Goal: Check status: Check status

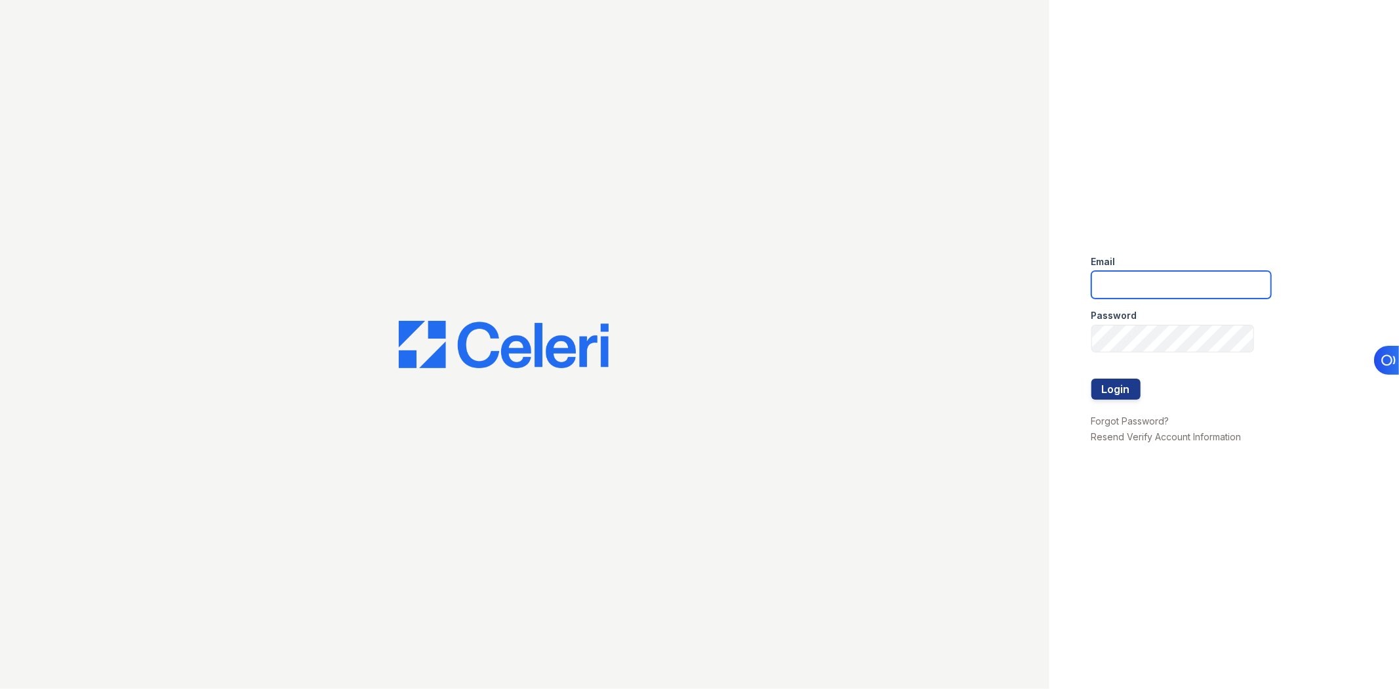
type input "mcovarrubias@lantowerliving.com"
click at [1119, 369] on div at bounding box center [1181, 365] width 180 height 26
click at [1124, 384] on button "Login" at bounding box center [1115, 388] width 49 height 21
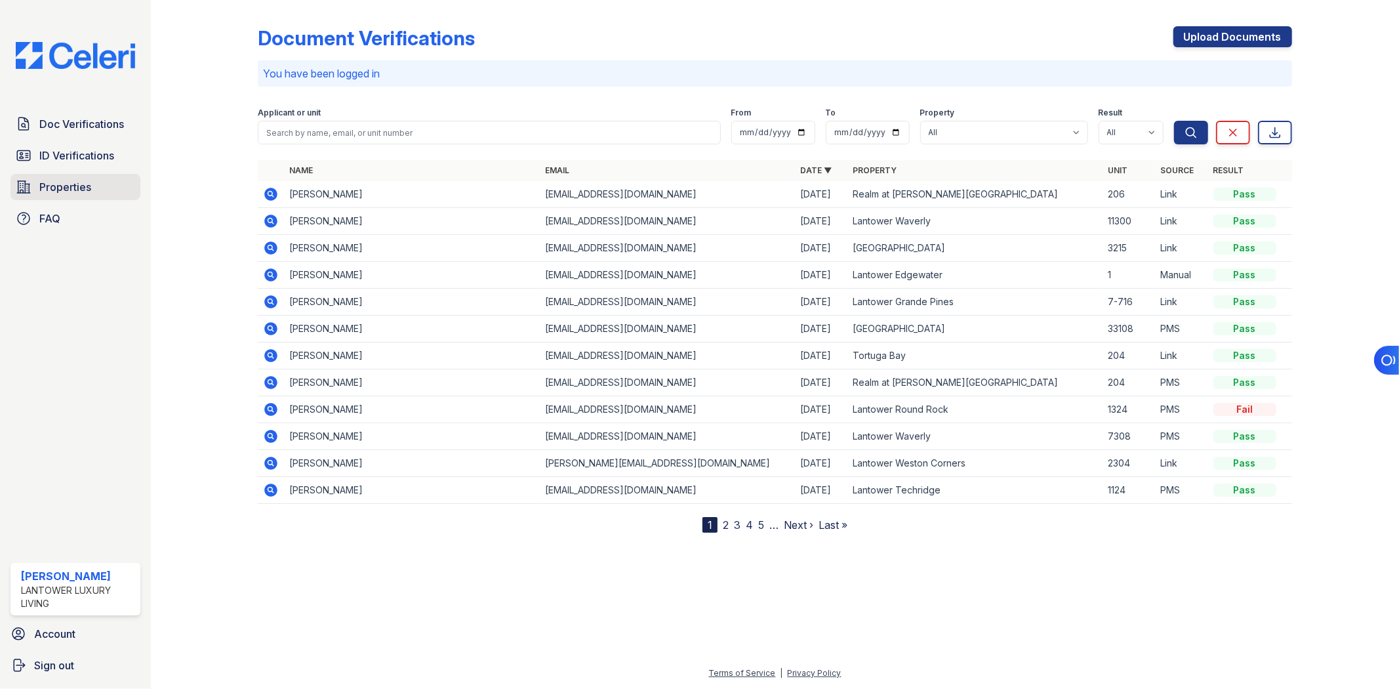
click at [66, 180] on span "Properties" at bounding box center [65, 187] width 52 height 16
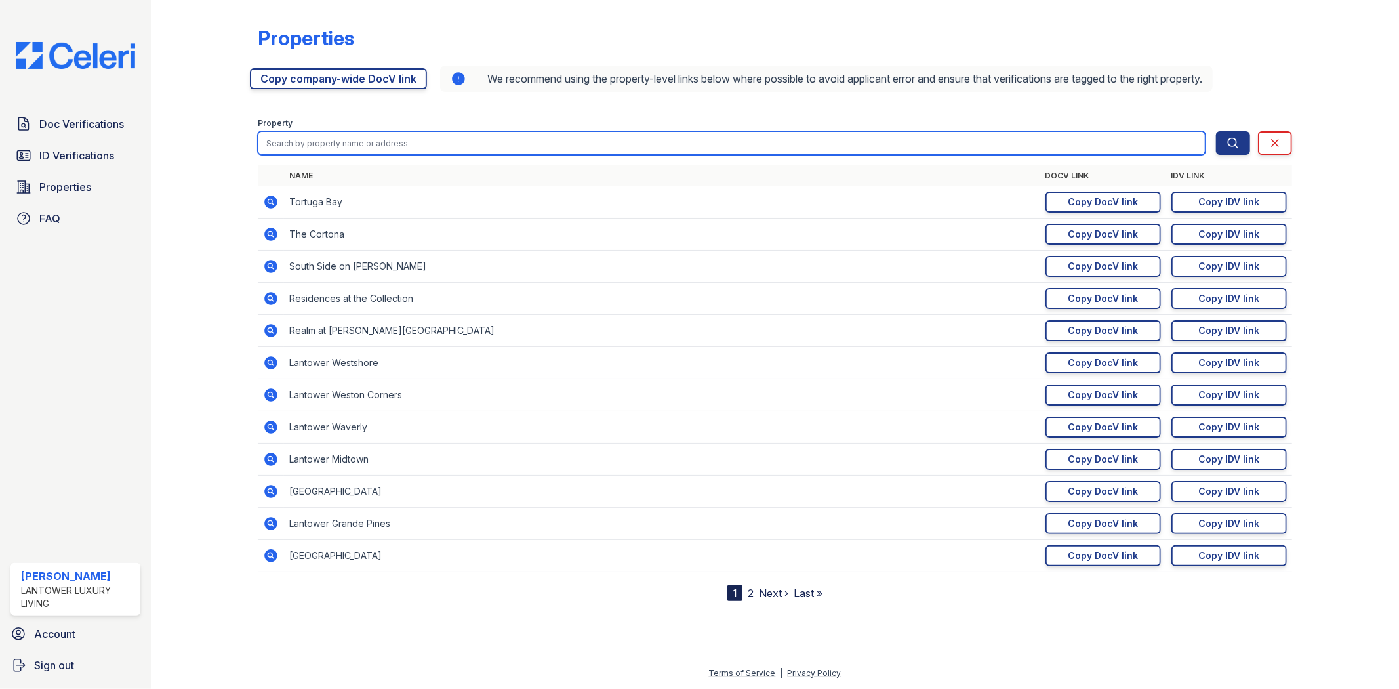
click at [462, 140] on input "search" at bounding box center [731, 143] width 947 height 24
type input "ambros"
click at [1216, 131] on button "Search" at bounding box center [1233, 143] width 34 height 24
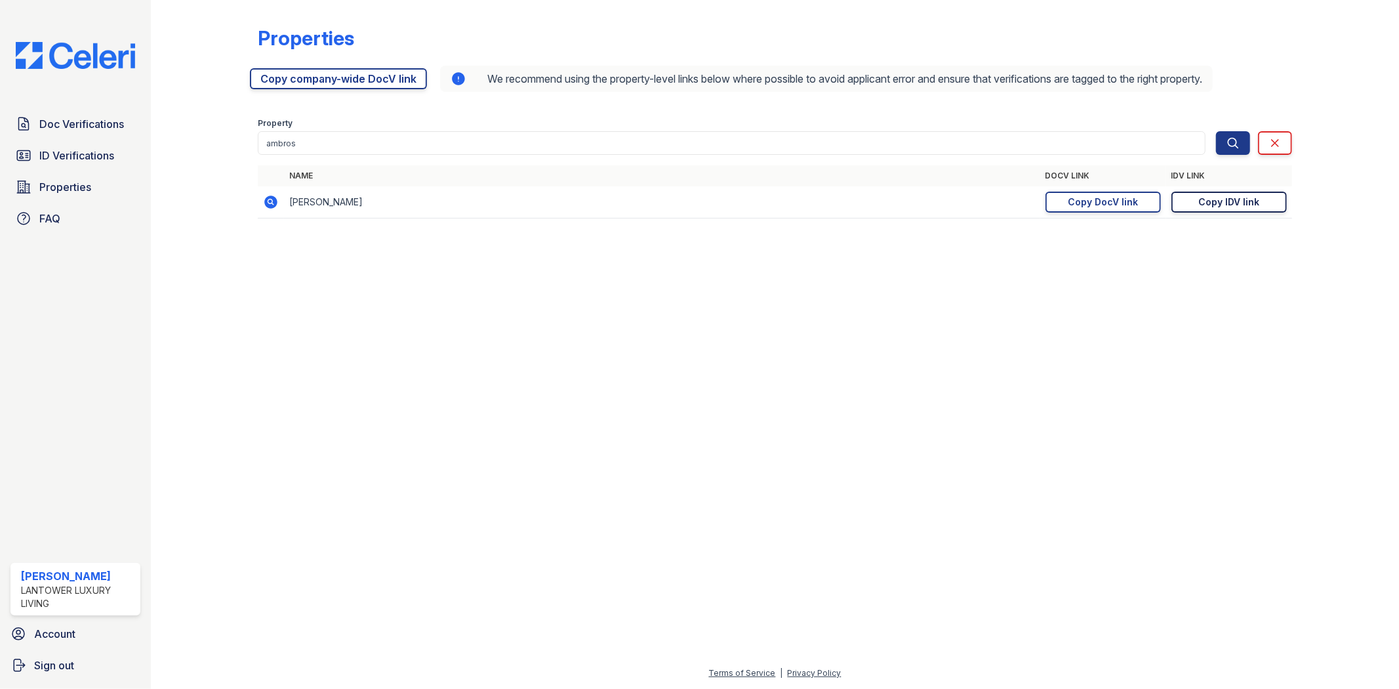
click at [1231, 199] on div "Copy IDV link" at bounding box center [1228, 201] width 61 height 13
click at [1135, 201] on div "Copy DocV link" at bounding box center [1103, 201] width 70 height 13
click at [88, 132] on link "Doc Verifications" at bounding box center [75, 124] width 130 height 26
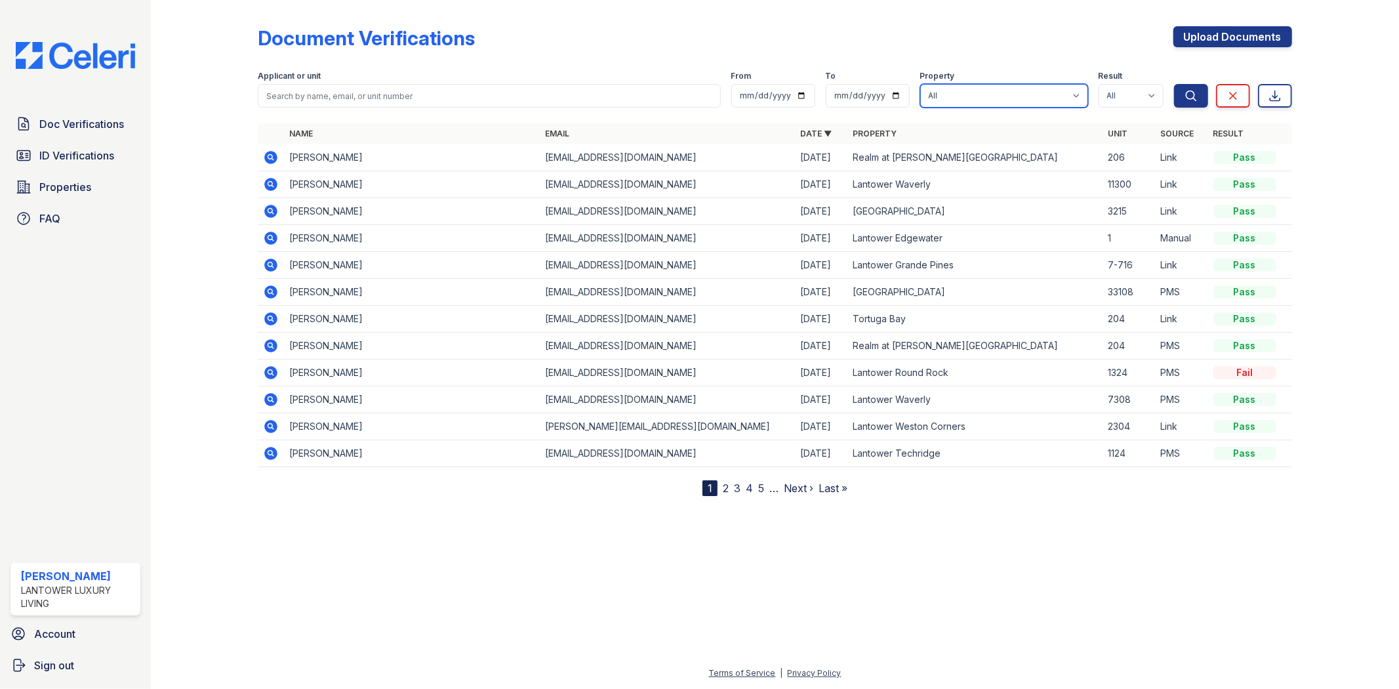
click at [997, 88] on select "All Lantower [PERSON_NAME] [GEOGRAPHIC_DATA] [GEOGRAPHIC_DATA][PERSON_NAME] [GE…" at bounding box center [1004, 96] width 168 height 24
select select "4572"
click at [920, 84] on select "All Lantower [PERSON_NAME] [GEOGRAPHIC_DATA] [GEOGRAPHIC_DATA][PERSON_NAME] [GE…" at bounding box center [1004, 96] width 168 height 24
click at [1195, 94] on icon "submit" at bounding box center [1190, 95] width 13 height 13
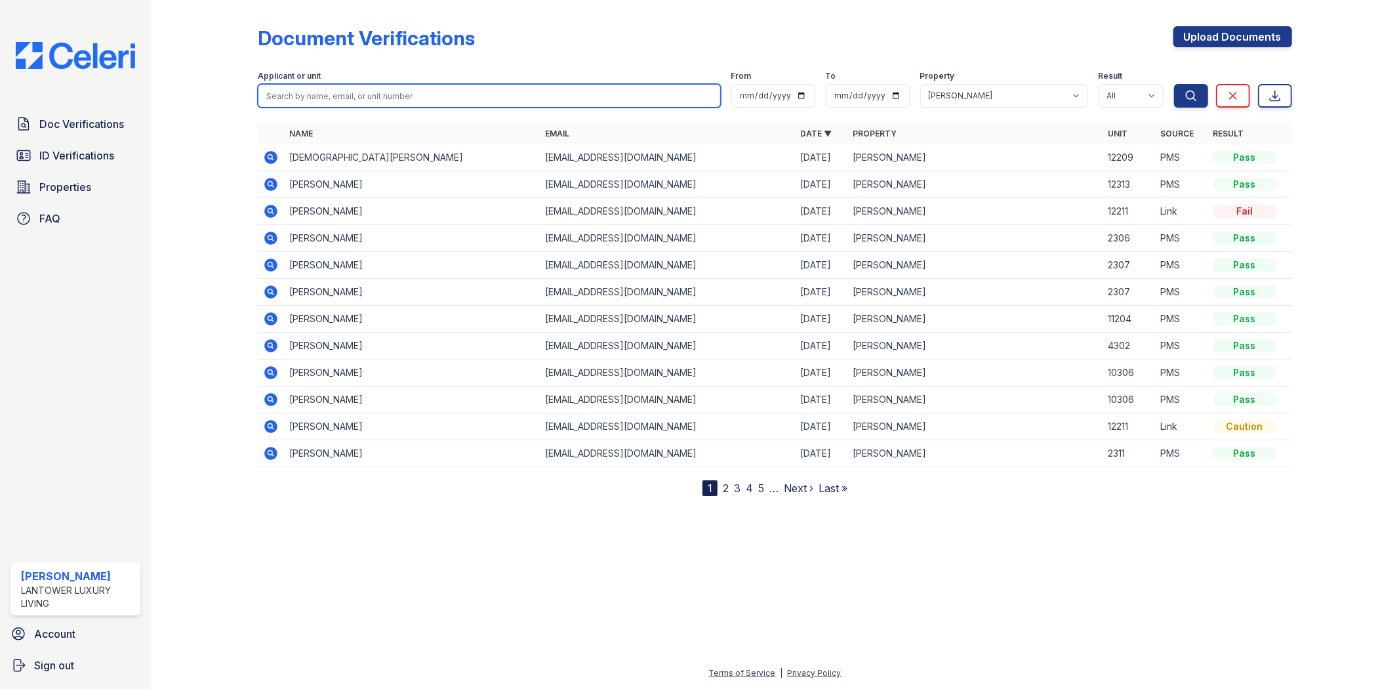
click at [455, 96] on input "search" at bounding box center [489, 96] width 462 height 24
paste input "[EMAIL_ADDRESS][DOMAIN_NAME]"
type input "[EMAIL_ADDRESS][DOMAIN_NAME]"
click at [1174, 84] on button "Search" at bounding box center [1191, 96] width 34 height 24
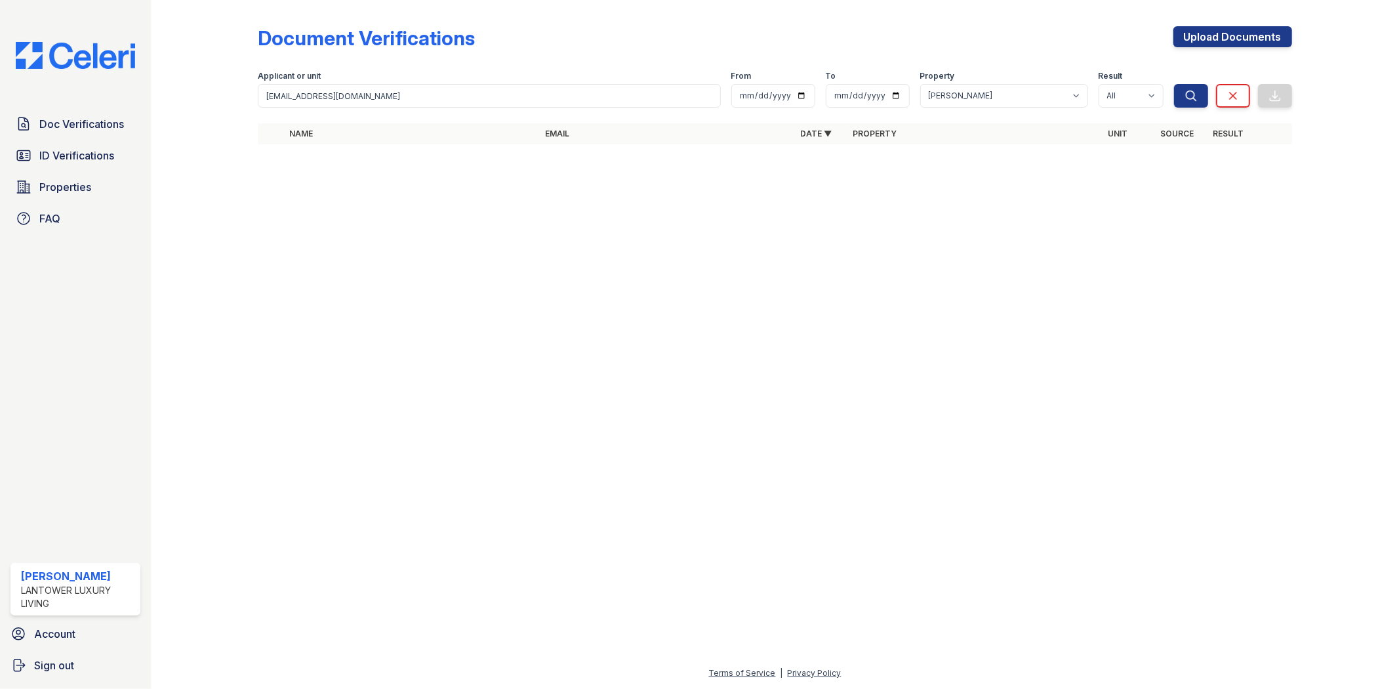
click at [742, 466] on div at bounding box center [775, 421] width 1206 height 487
click at [74, 155] on span "ID Verifications" at bounding box center [76, 156] width 75 height 16
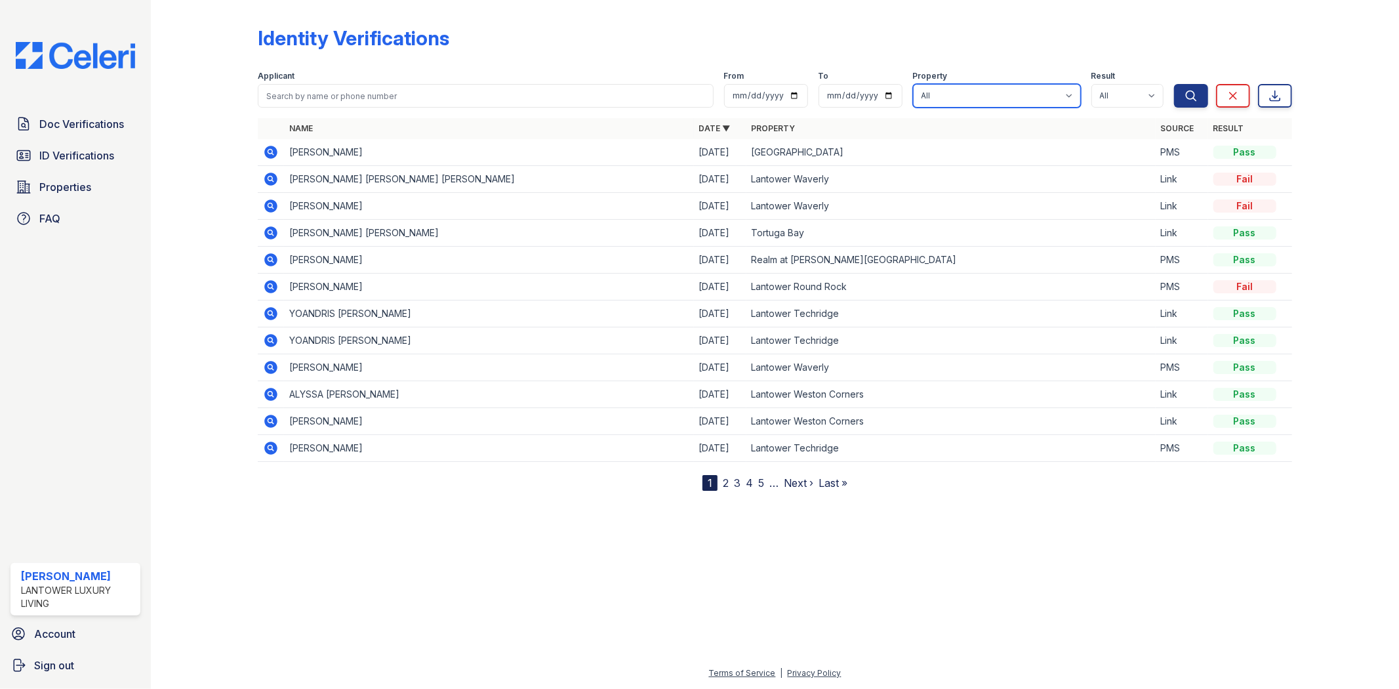
click at [951, 90] on select "All Lantower [PERSON_NAME] [GEOGRAPHIC_DATA] [GEOGRAPHIC_DATA][PERSON_NAME] [GE…" at bounding box center [997, 96] width 168 height 24
click at [984, 84] on select "All Lantower [PERSON_NAME] [GEOGRAPHIC_DATA] [GEOGRAPHIC_DATA][PERSON_NAME] [GE…" at bounding box center [997, 96] width 168 height 24
click at [980, 92] on select "All Lantower [PERSON_NAME] [GEOGRAPHIC_DATA] [GEOGRAPHIC_DATA][PERSON_NAME] [GE…" at bounding box center [997, 96] width 168 height 24
click at [977, 93] on select "All Lantower [PERSON_NAME] [GEOGRAPHIC_DATA] [GEOGRAPHIC_DATA][PERSON_NAME] [GE…" at bounding box center [997, 96] width 168 height 24
select select "4569"
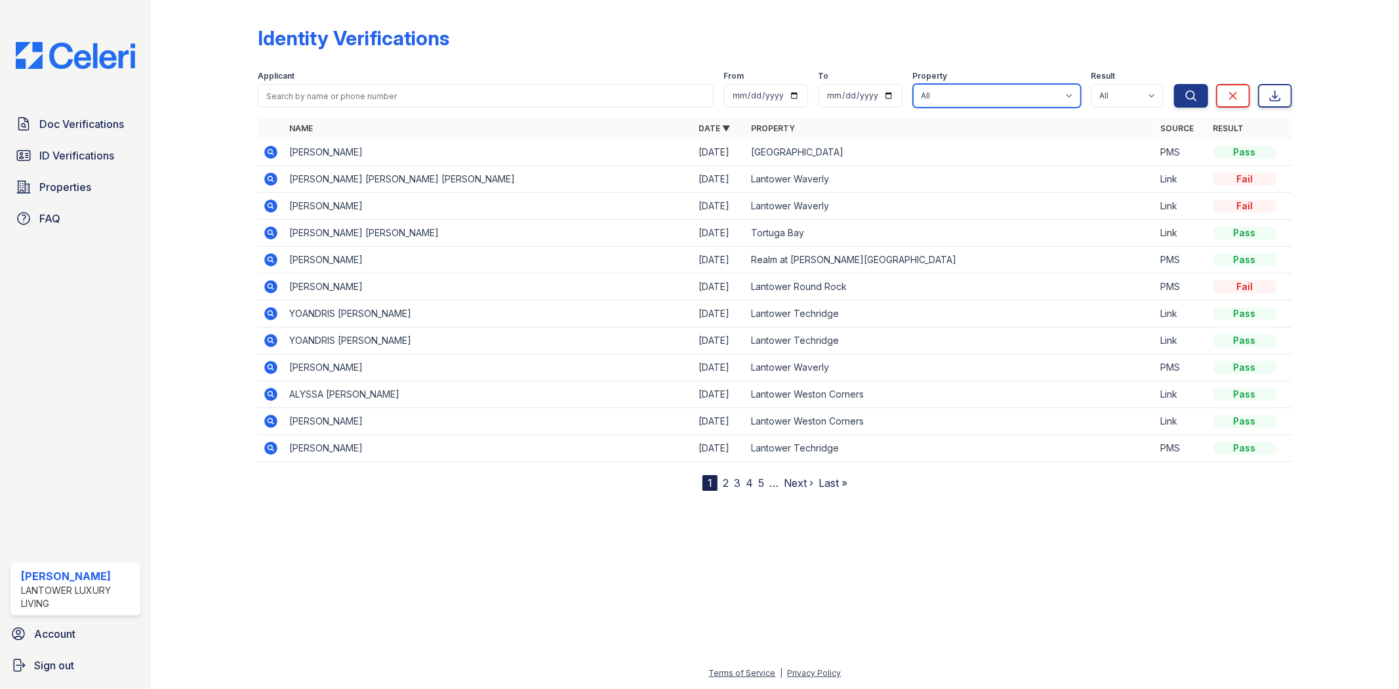
click at [914, 84] on select "All Lantower [PERSON_NAME] [GEOGRAPHIC_DATA] [GEOGRAPHIC_DATA][PERSON_NAME] [GE…" at bounding box center [997, 96] width 168 height 24
click at [1198, 101] on button "Search" at bounding box center [1191, 96] width 34 height 24
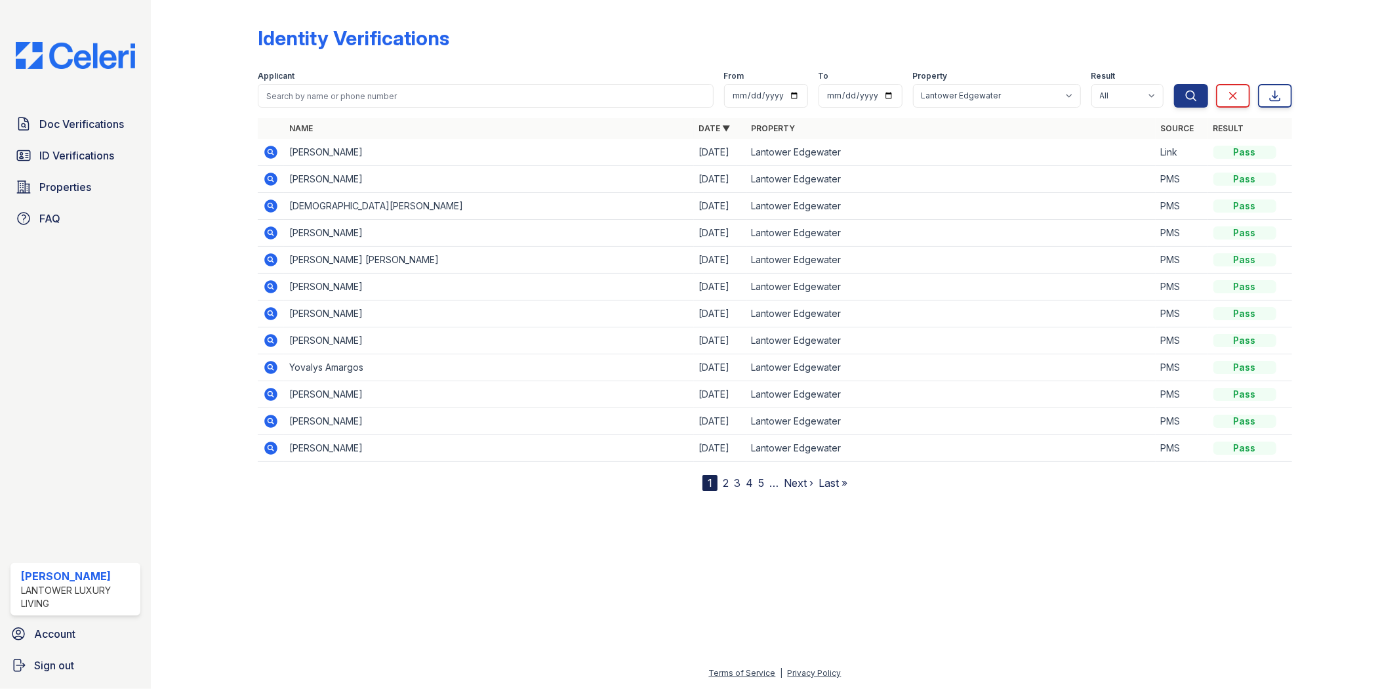
click at [275, 150] on icon at bounding box center [271, 152] width 13 height 13
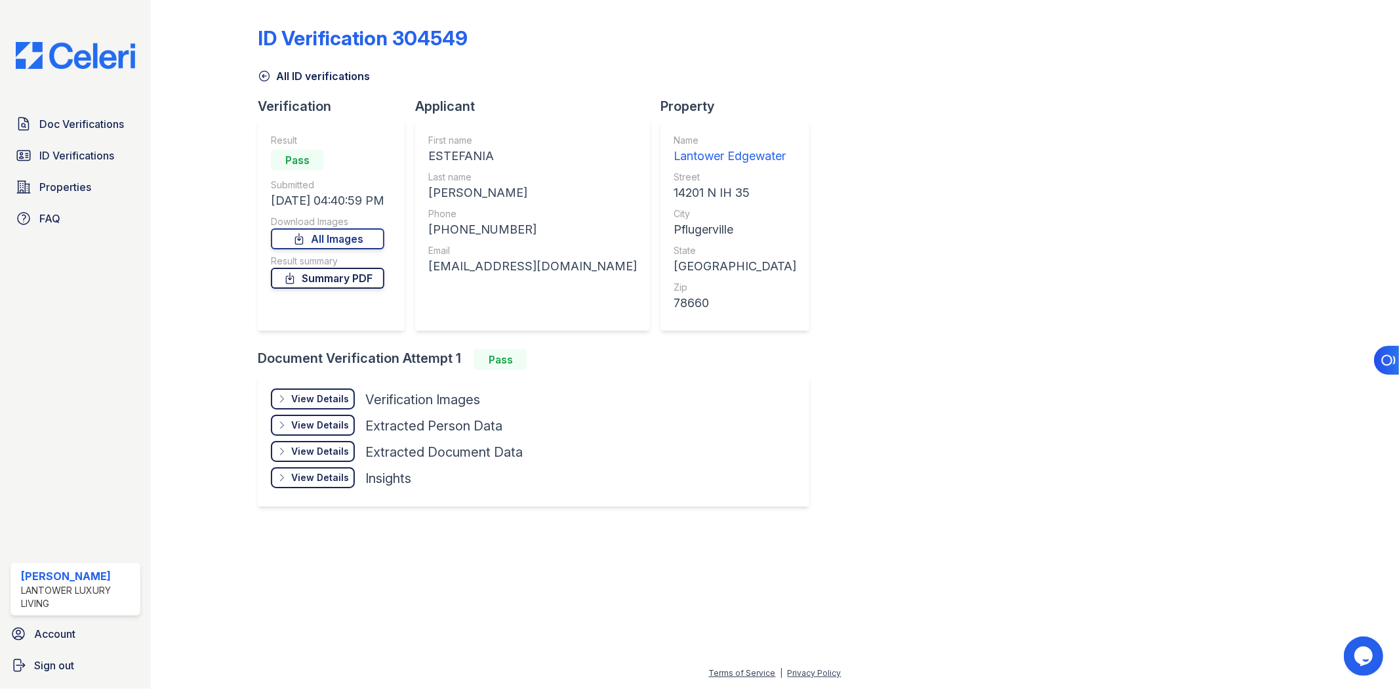
click at [354, 282] on link "Summary PDF" at bounding box center [327, 278] width 113 height 21
click at [315, 240] on link "All Images" at bounding box center [327, 238] width 113 height 21
click at [286, 395] on icon at bounding box center [282, 398] width 10 height 10
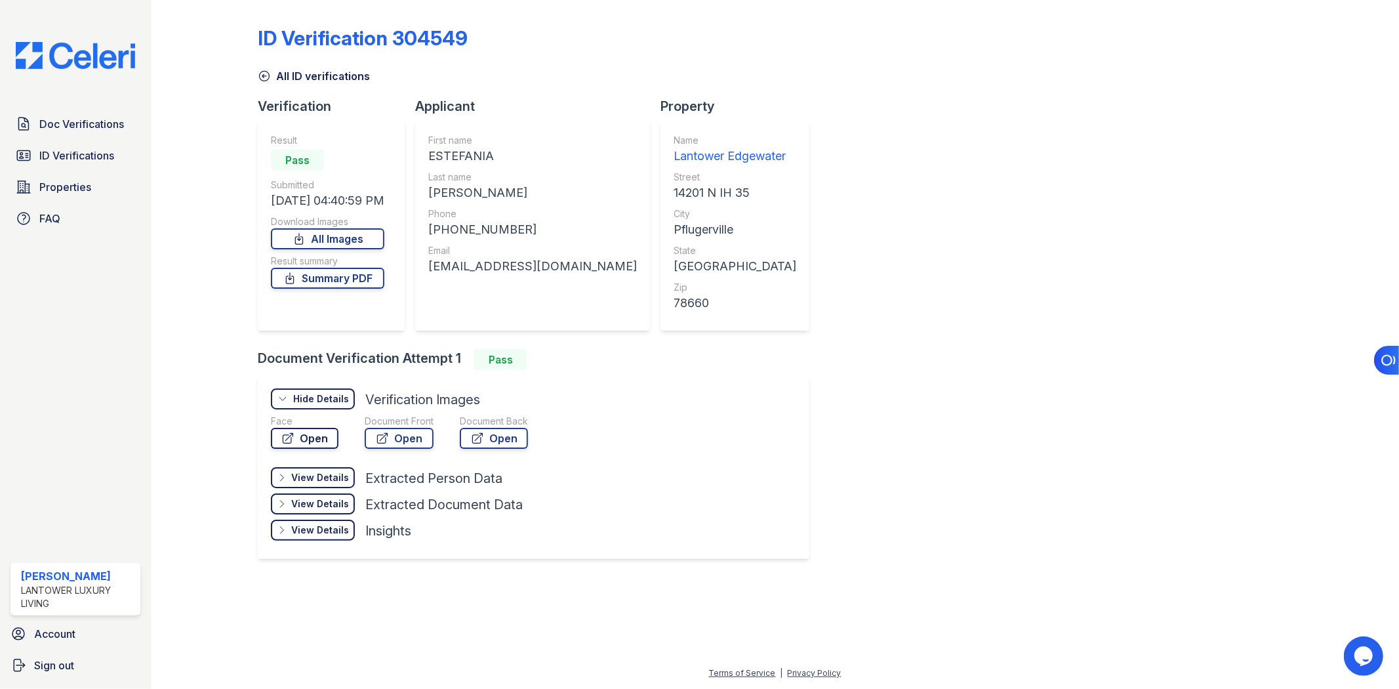
click at [324, 437] on link "Open" at bounding box center [305, 438] width 68 height 21
click at [401, 442] on link "Open" at bounding box center [399, 438] width 69 height 21
